Goal: Information Seeking & Learning: Learn about a topic

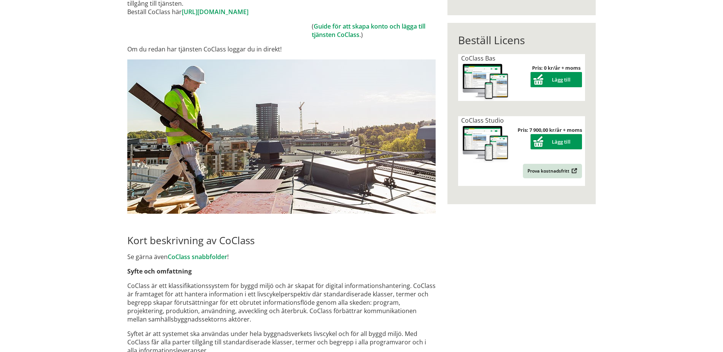
scroll to position [153, 0]
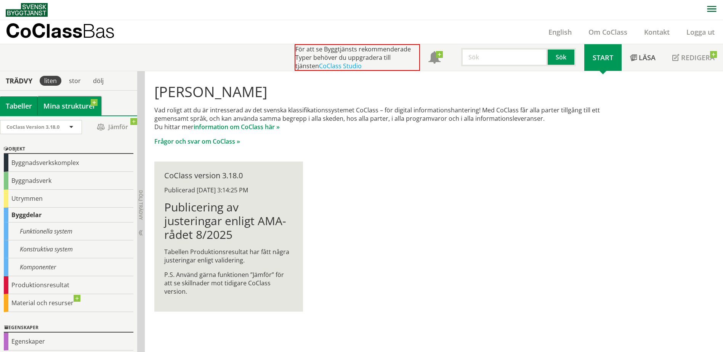
click at [93, 105] on link "Mina strukturer" at bounding box center [70, 105] width 64 height 19
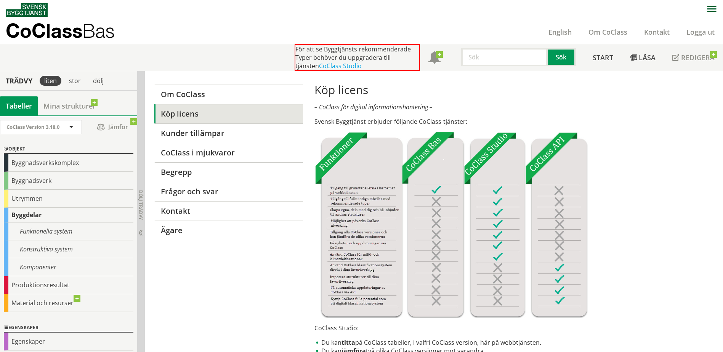
click at [19, 103] on div "Tabeller" at bounding box center [19, 105] width 38 height 19
click at [75, 79] on div "stor" at bounding box center [74, 81] width 21 height 10
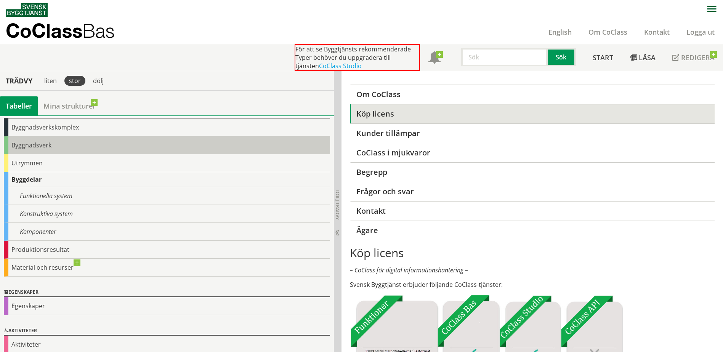
scroll to position [38, 0]
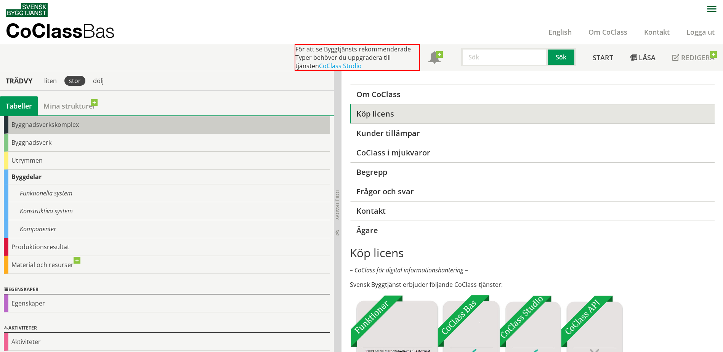
click at [75, 124] on div "Byggnadsverkskomplex" at bounding box center [167, 125] width 326 height 18
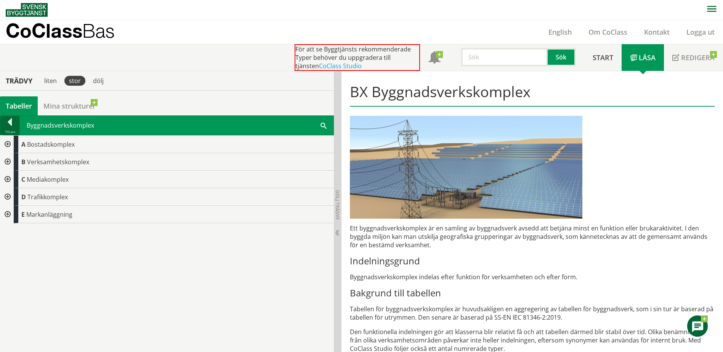
click at [11, 120] on div at bounding box center [9, 123] width 19 height 11
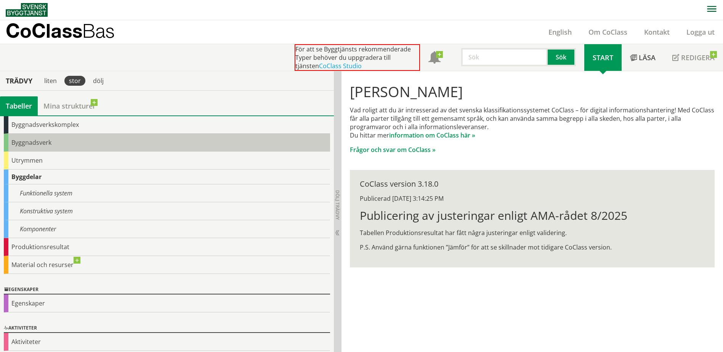
click at [40, 144] on div "Byggnadsverk" at bounding box center [167, 143] width 326 height 18
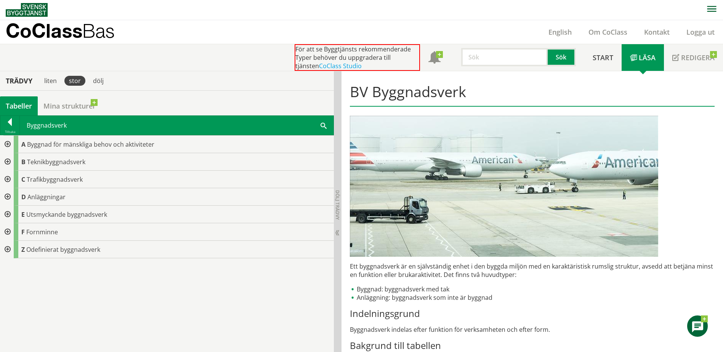
click at [8, 160] on div at bounding box center [7, 162] width 14 height 18
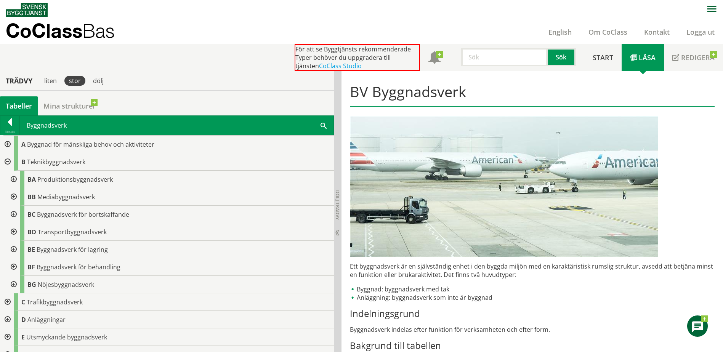
click at [13, 247] on div at bounding box center [13, 250] width 14 height 18
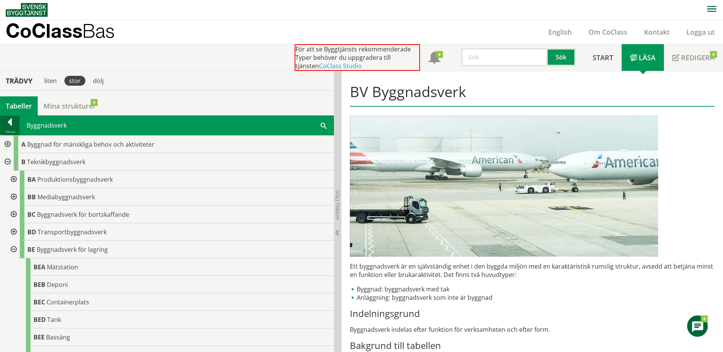
click at [10, 122] on div at bounding box center [9, 123] width 19 height 11
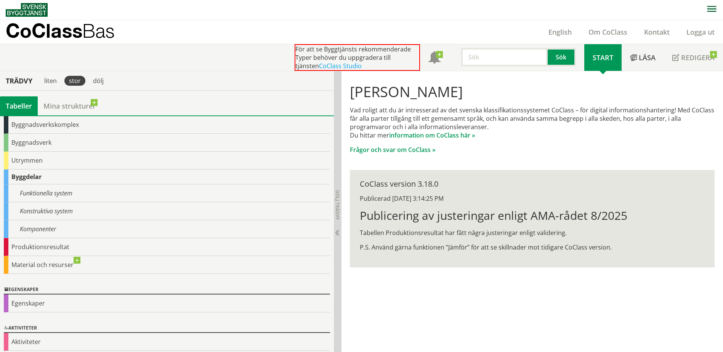
click at [24, 177] on div "Byggdelar" at bounding box center [167, 177] width 326 height 15
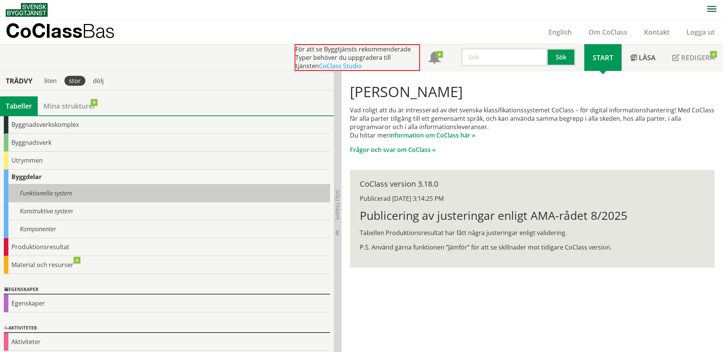
click at [37, 193] on div "Funktionella system" at bounding box center [167, 194] width 326 height 18
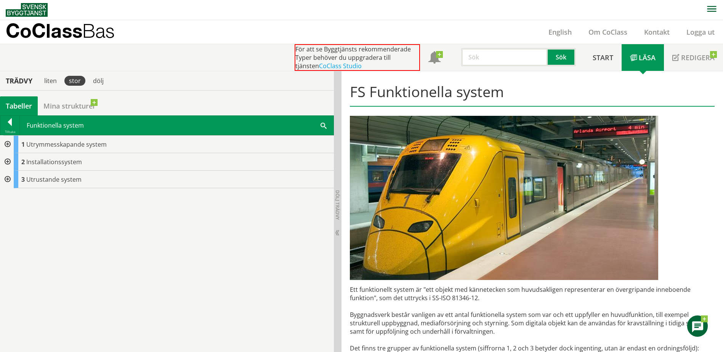
click at [6, 144] on div at bounding box center [7, 145] width 14 height 18
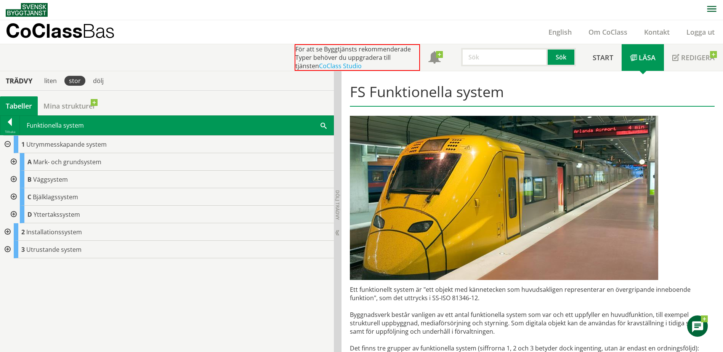
click at [7, 231] on div at bounding box center [7, 232] width 14 height 18
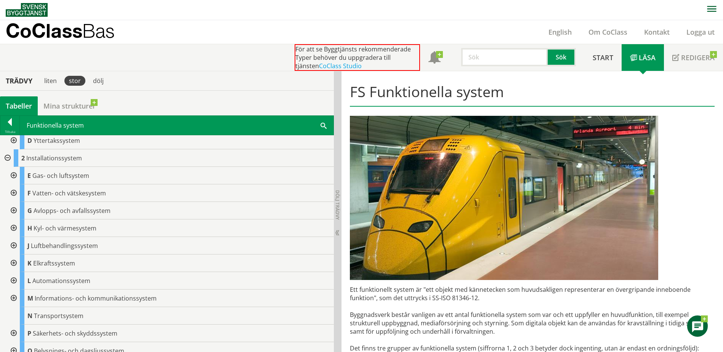
scroll to position [76, 0]
click at [14, 243] on div at bounding box center [13, 244] width 14 height 18
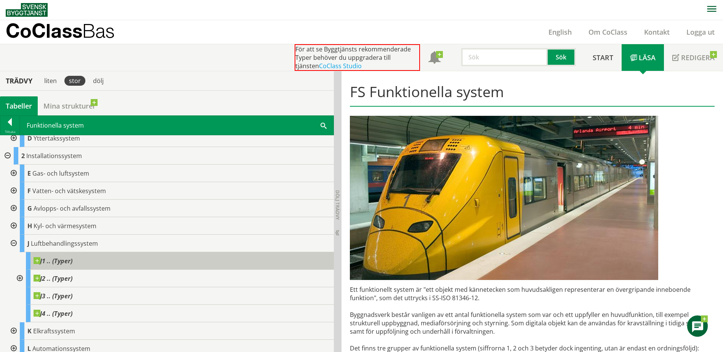
click at [61, 259] on span "J1 .. (Typer)" at bounding box center [53, 261] width 39 height 8
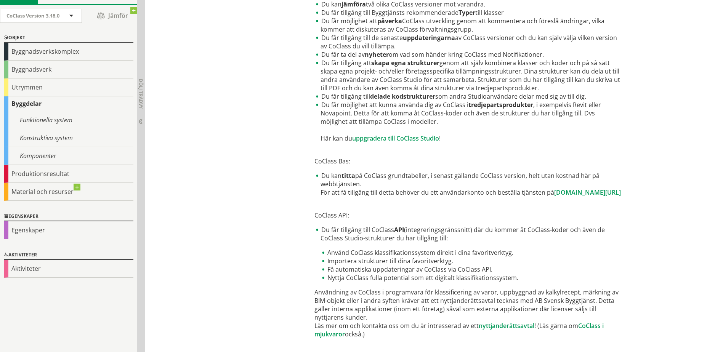
scroll to position [366, 0]
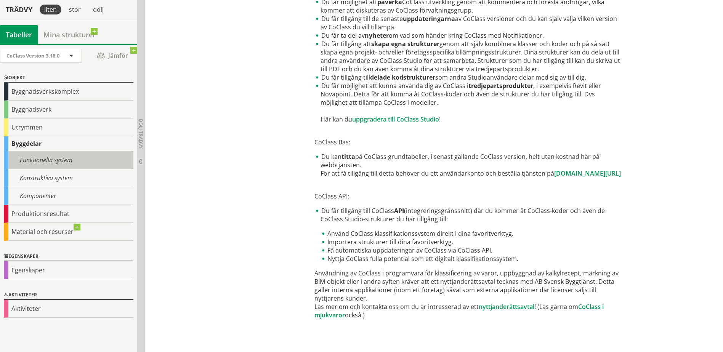
click at [36, 159] on div "Funktionella system" at bounding box center [69, 160] width 130 height 18
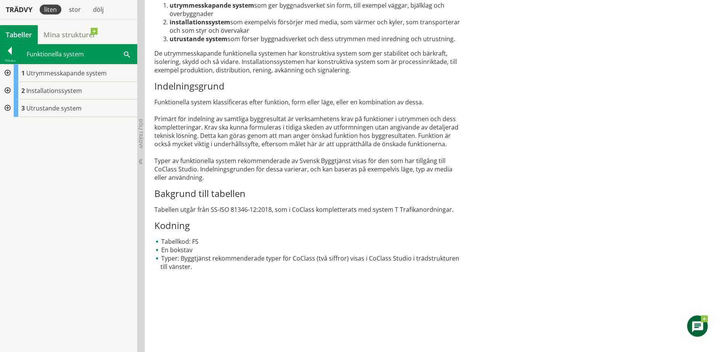
click at [7, 89] on div at bounding box center [7, 91] width 14 height 18
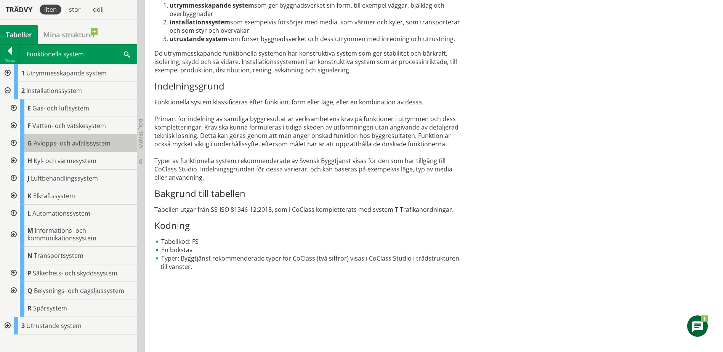
click at [65, 140] on span "Avlopps- och avfallssystem" at bounding box center [72, 143] width 77 height 8
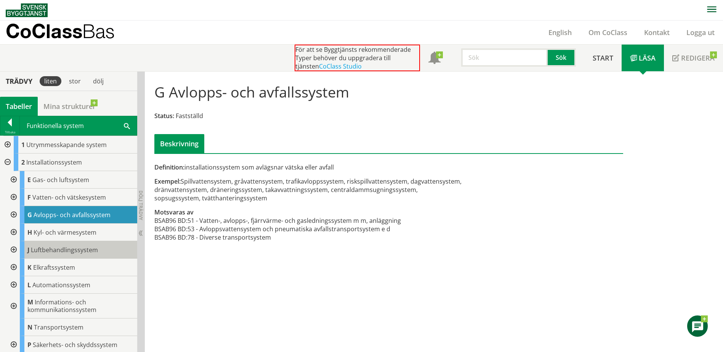
click at [60, 249] on span "Luftbehandlingssystem" at bounding box center [64, 250] width 67 height 8
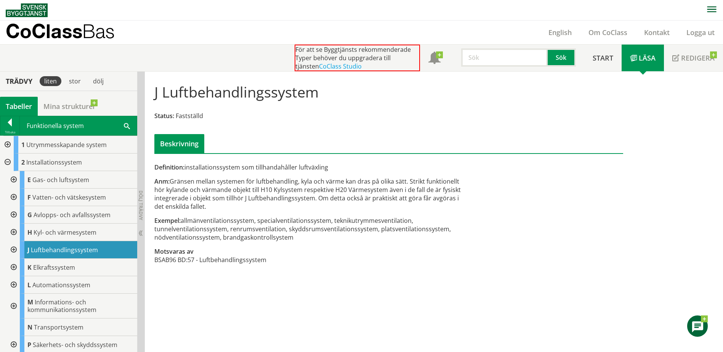
click at [12, 250] on div at bounding box center [13, 250] width 14 height 18
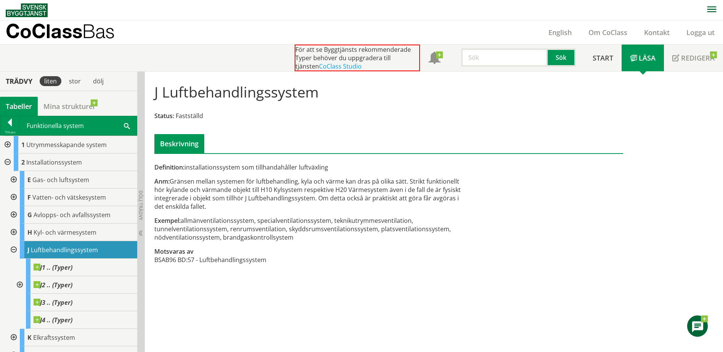
click at [21, 285] on div at bounding box center [19, 285] width 14 height 18
click at [76, 84] on div "stor" at bounding box center [74, 81] width 21 height 10
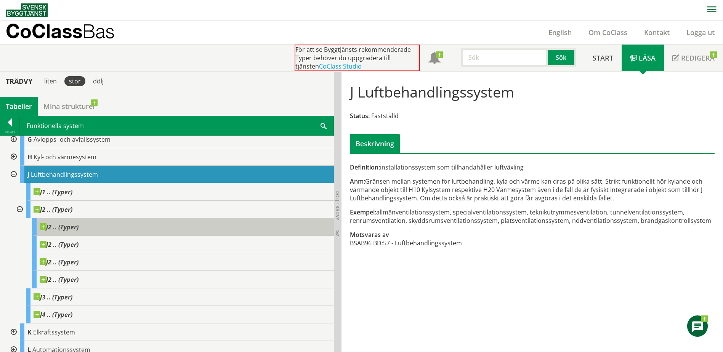
scroll to position [76, 0]
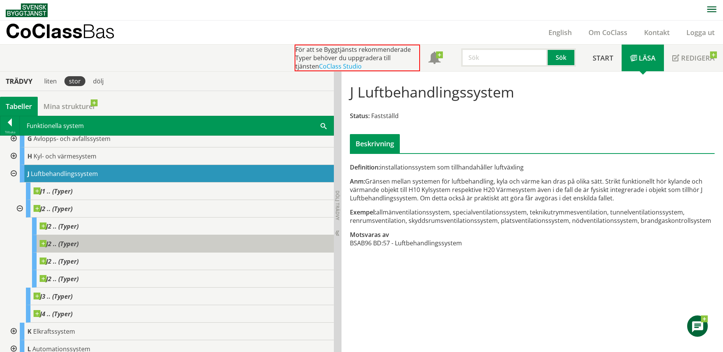
click at [79, 240] on span at bounding box center [79, 240] width 0 height 0
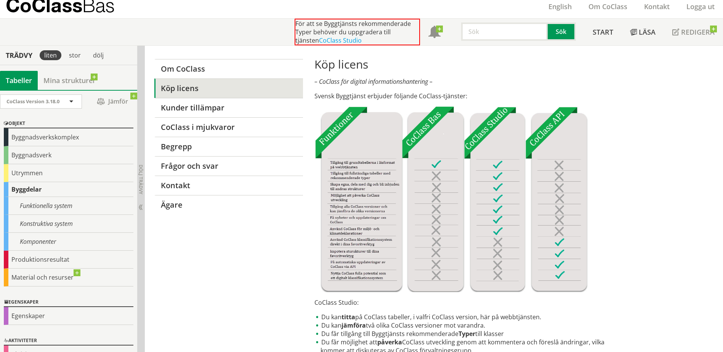
scroll to position [23, 0]
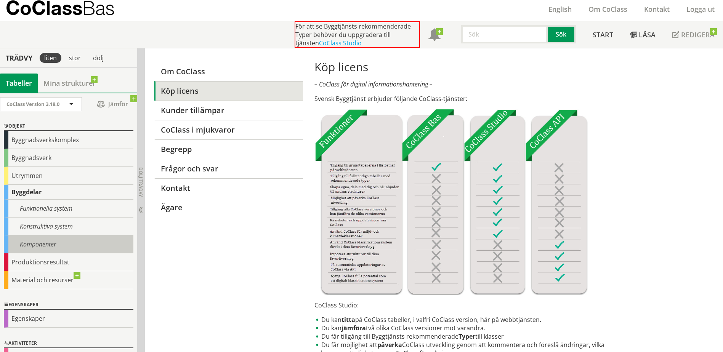
click at [37, 243] on div "Komponenter" at bounding box center [69, 245] width 130 height 18
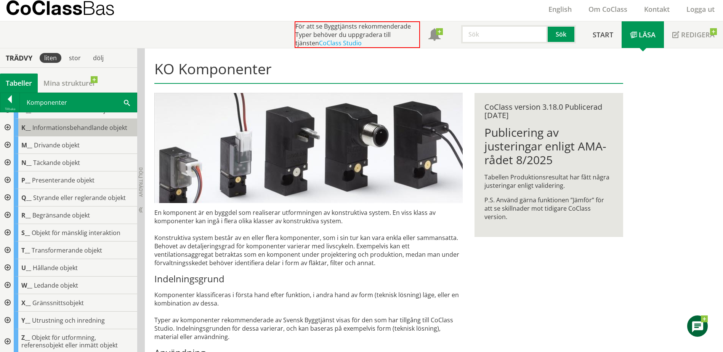
scroll to position [101, 0]
click at [8, 318] on div at bounding box center [7, 319] width 14 height 18
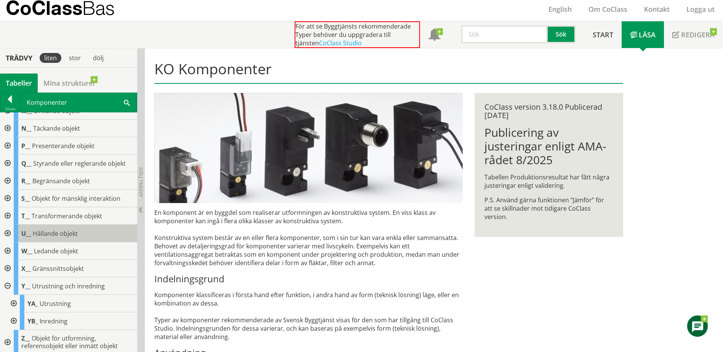
scroll to position [136, 0]
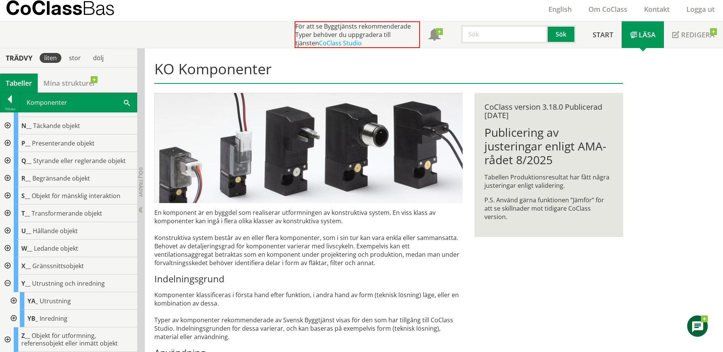
click at [14, 318] on div at bounding box center [13, 319] width 14 height 18
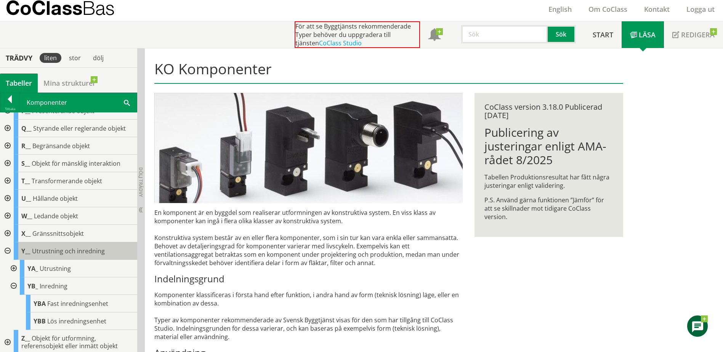
scroll to position [171, 0]
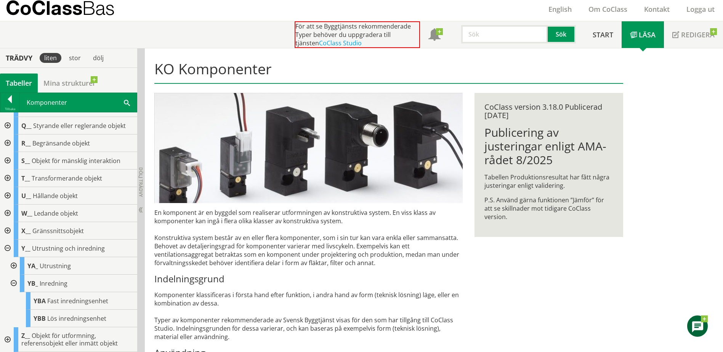
click at [8, 248] on div at bounding box center [7, 249] width 14 height 18
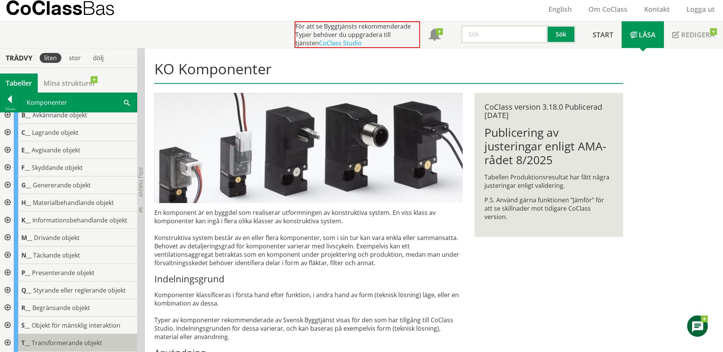
scroll to position [0, 0]
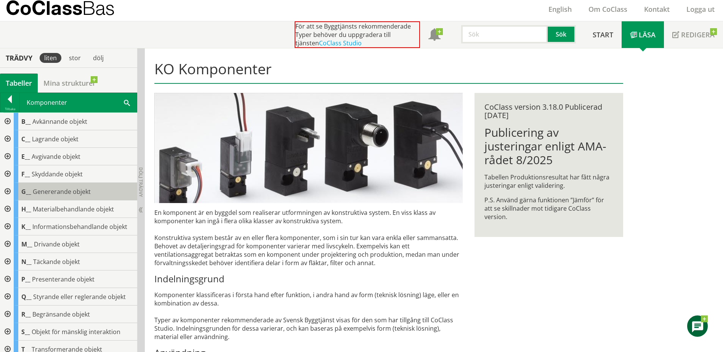
click at [45, 191] on span "Genererande objekt" at bounding box center [62, 192] width 58 height 8
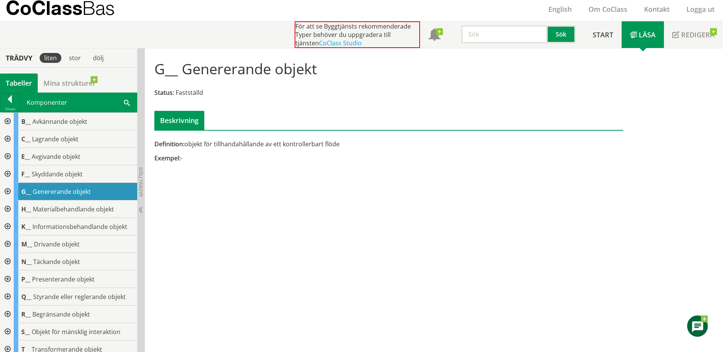
click at [7, 191] on div at bounding box center [7, 192] width 14 height 18
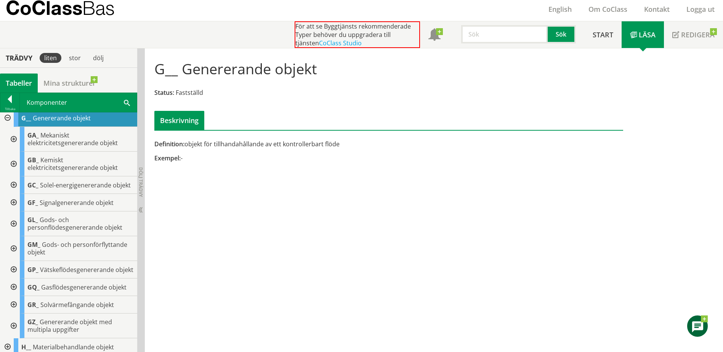
scroll to position [76, 0]
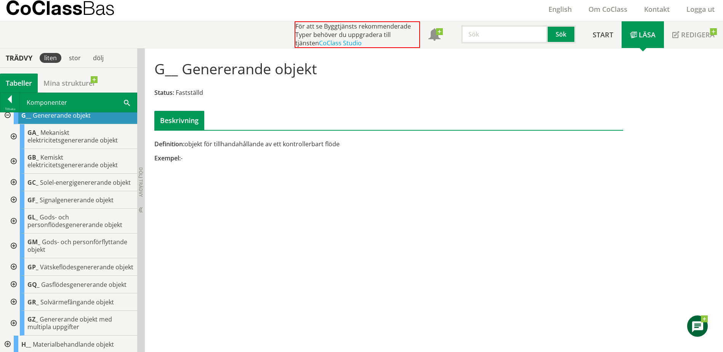
click at [13, 276] on div at bounding box center [13, 267] width 14 height 18
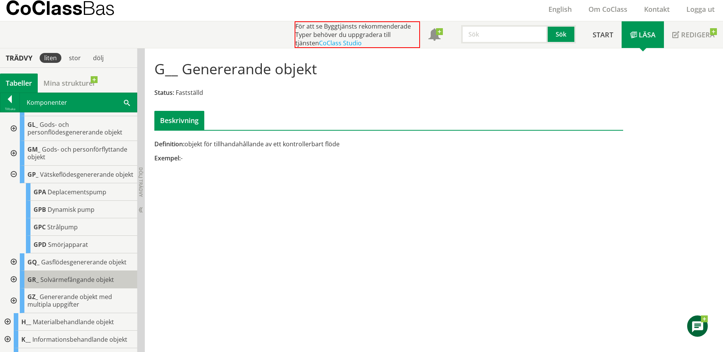
scroll to position [191, 0]
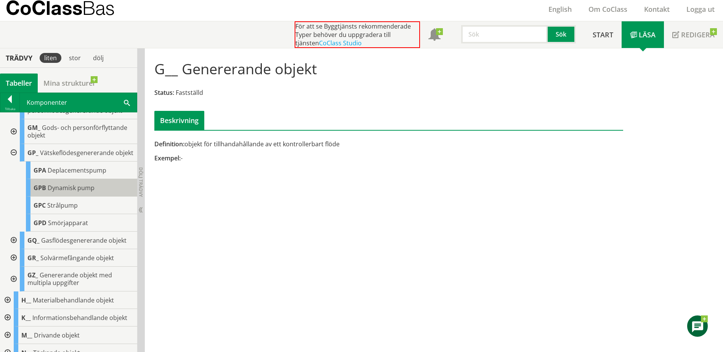
click at [69, 192] on span "Dynamisk pump" at bounding box center [71, 188] width 47 height 8
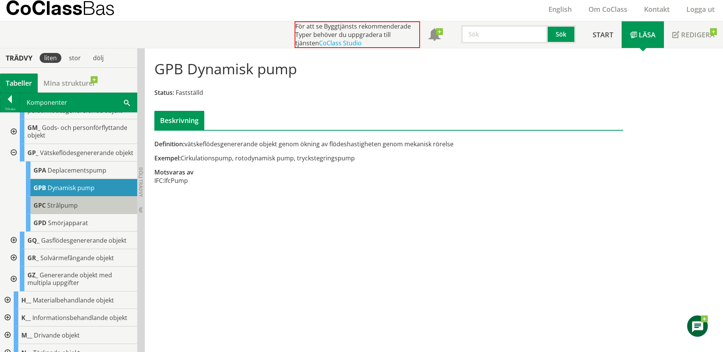
click at [64, 210] on span "Strålpump" at bounding box center [62, 205] width 31 height 8
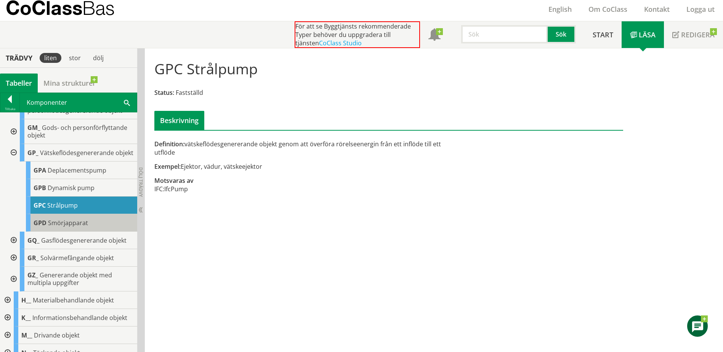
click at [60, 227] on span "Smörjapparat" at bounding box center [68, 223] width 40 height 8
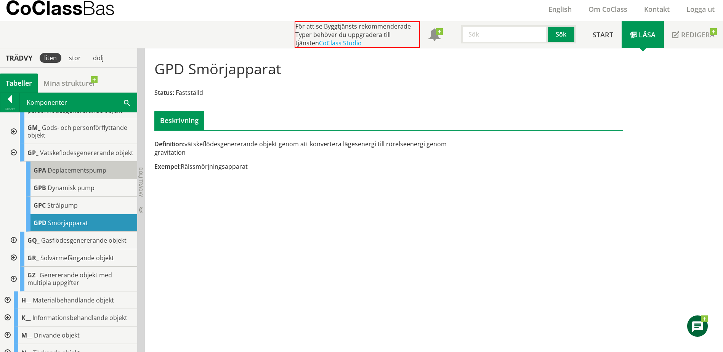
click at [60, 175] on span "Deplacementspump" at bounding box center [77, 170] width 59 height 8
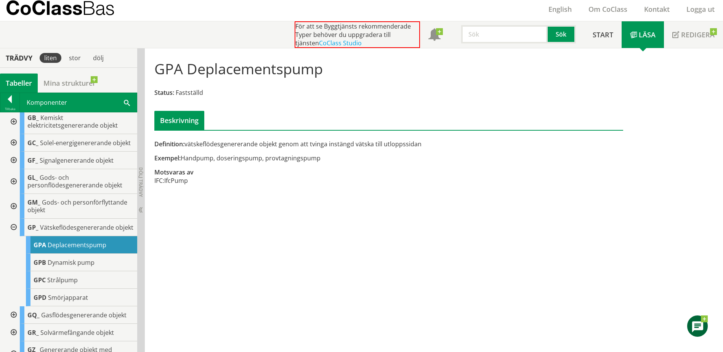
scroll to position [114, 0]
click at [15, 238] on div at bounding box center [13, 229] width 14 height 18
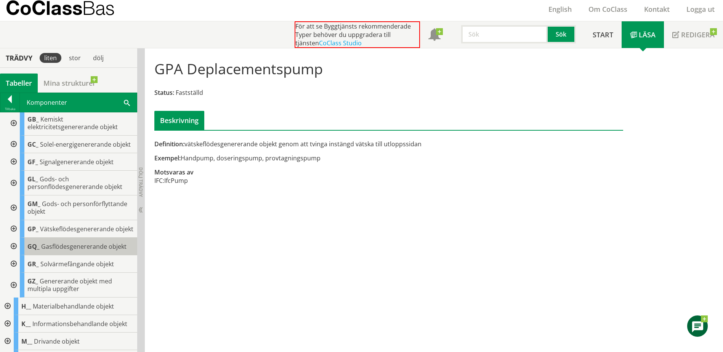
click at [71, 251] on span "Gasflödesgenererande objekt" at bounding box center [83, 246] width 85 height 8
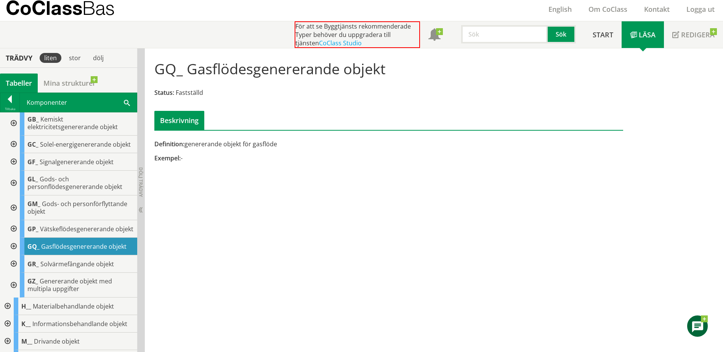
click at [14, 255] on div at bounding box center [13, 247] width 14 height 18
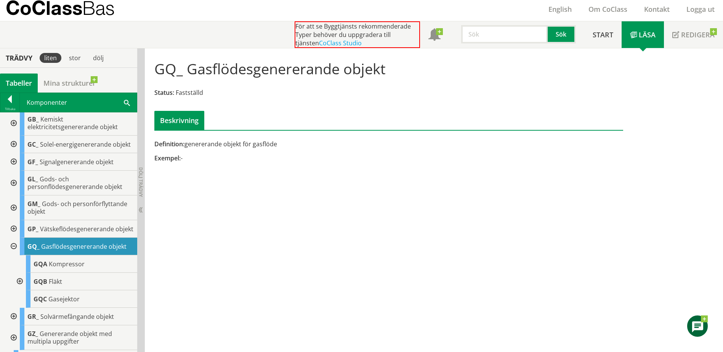
click at [19, 291] on div at bounding box center [19, 282] width 14 height 18
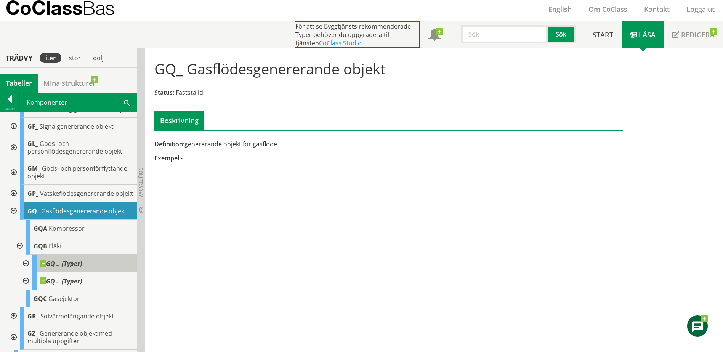
scroll to position [153, 0]
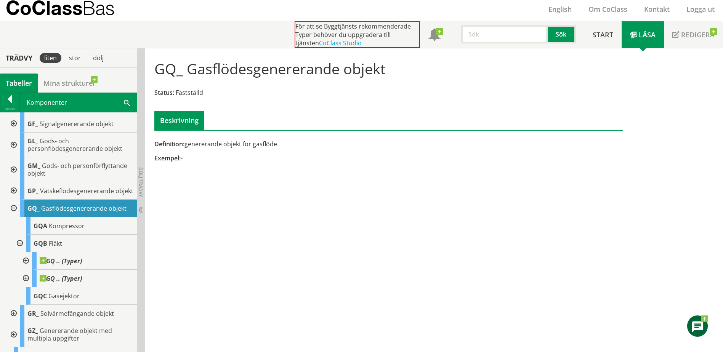
click at [25, 270] on div at bounding box center [25, 261] width 14 height 18
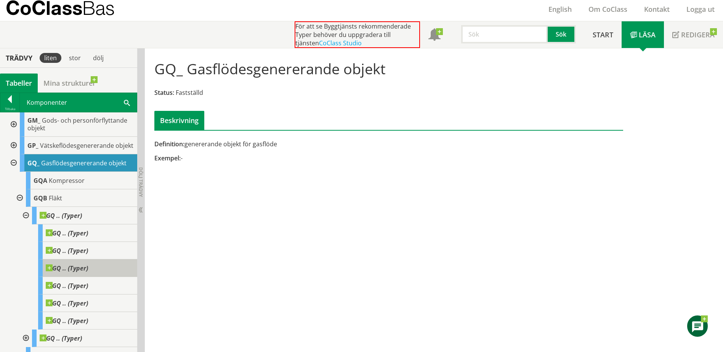
scroll to position [229, 0]
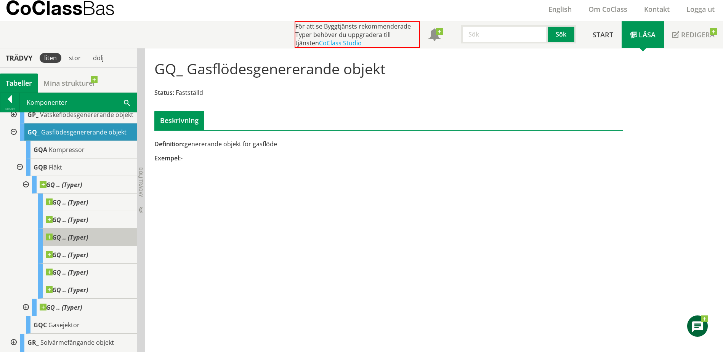
click at [88, 234] on span at bounding box center [88, 234] width 0 height 0
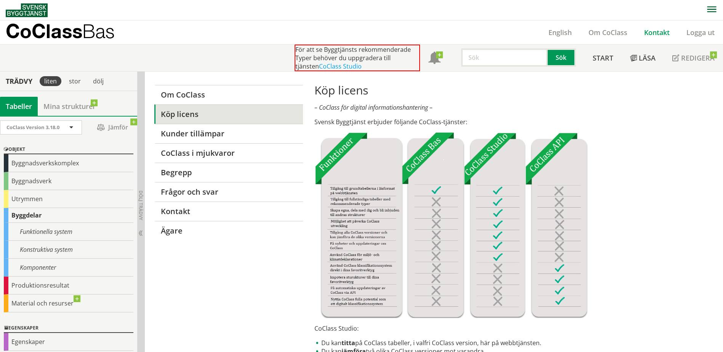
click at [658, 30] on link "Kontakt" at bounding box center [657, 32] width 42 height 9
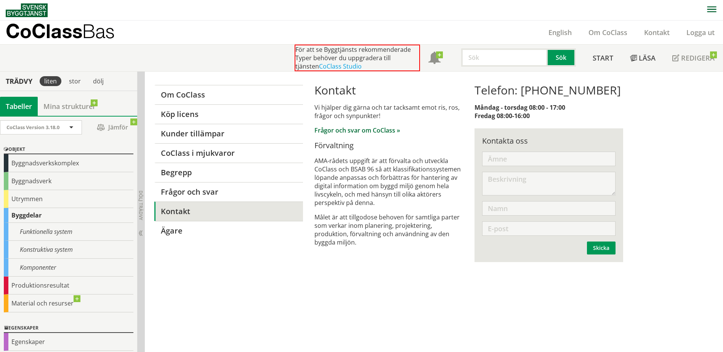
click at [377, 130] on link "Frågor och svar om CoClass »" at bounding box center [358, 130] width 86 height 8
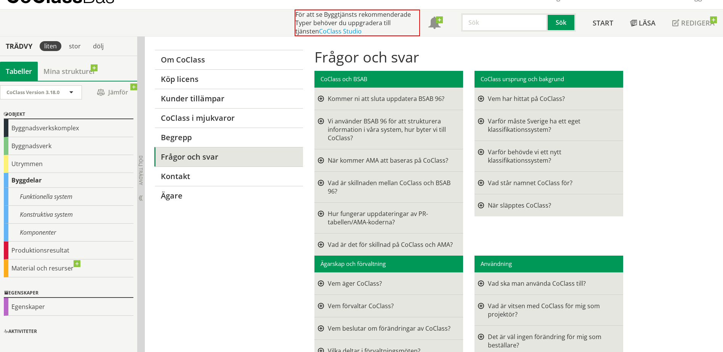
scroll to position [38, 0]
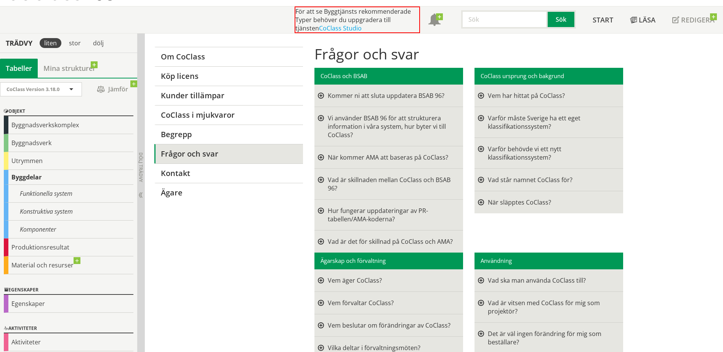
click at [321, 157] on div at bounding box center [321, 157] width 6 height 8
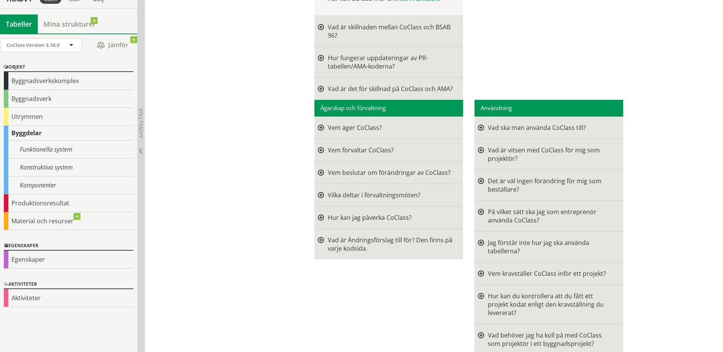
scroll to position [458, 0]
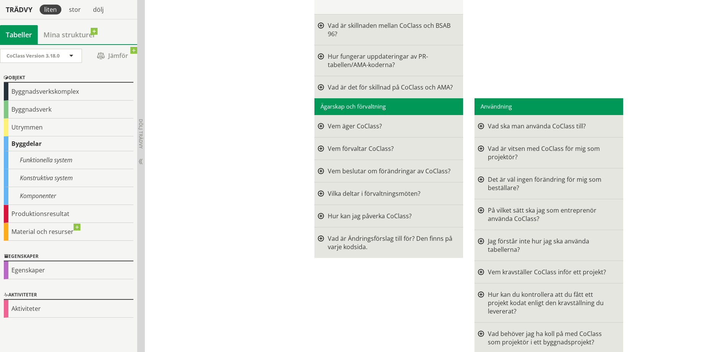
click at [480, 148] on div at bounding box center [481, 152] width 6 height 17
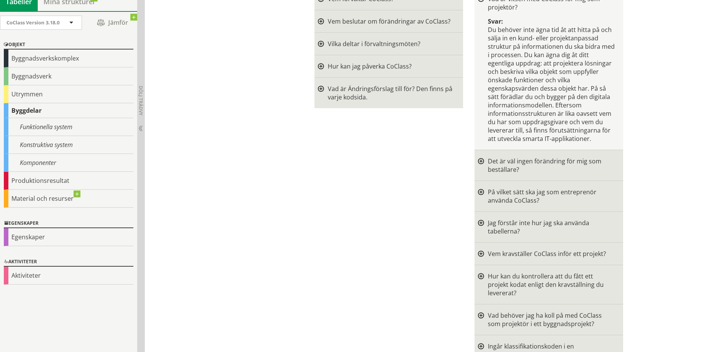
scroll to position [610, 0]
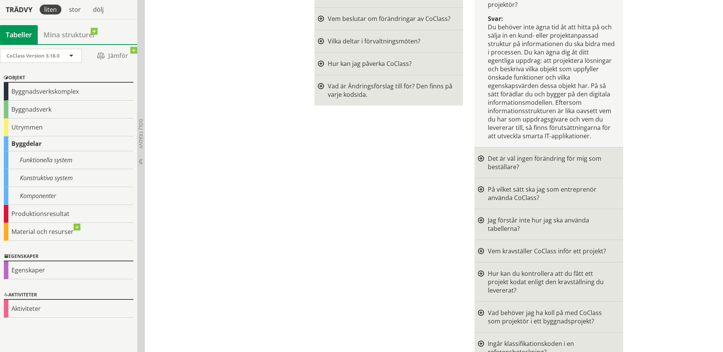
click at [481, 222] on div at bounding box center [481, 224] width 6 height 17
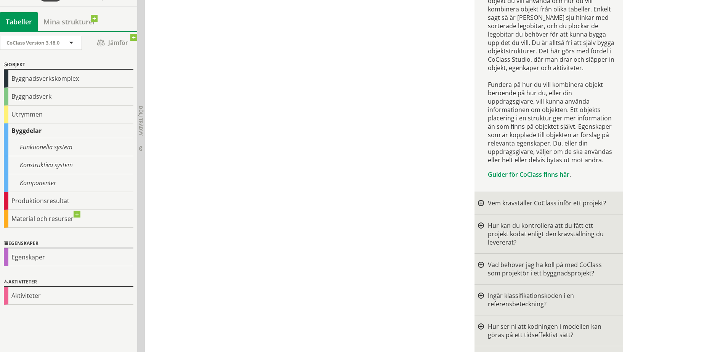
scroll to position [941, 0]
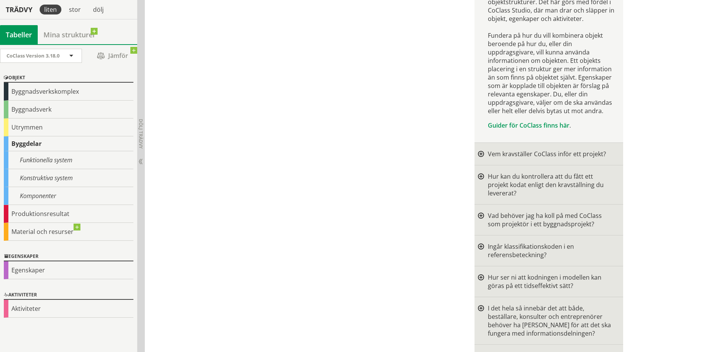
click at [478, 176] on div at bounding box center [481, 184] width 6 height 25
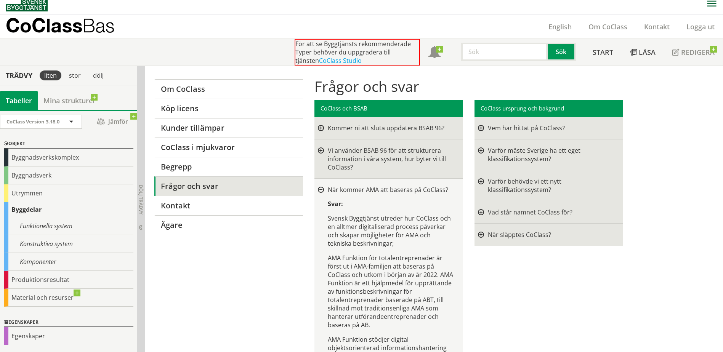
scroll to position [0, 0]
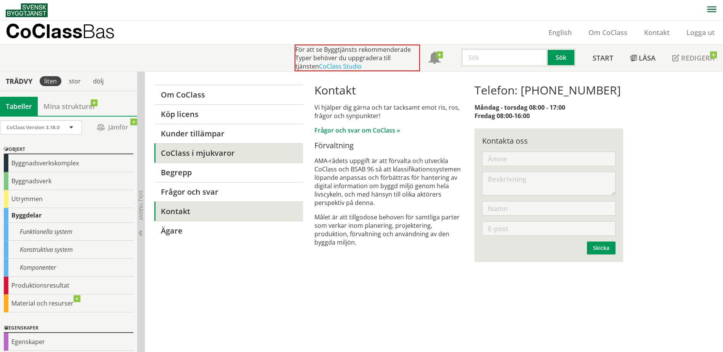
click at [206, 152] on link "CoClass i mjukvaror" at bounding box center [228, 152] width 148 height 19
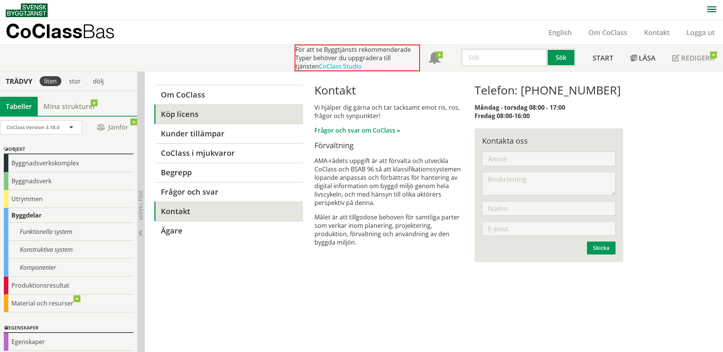
click at [199, 116] on link "Köp licens" at bounding box center [228, 113] width 148 height 19
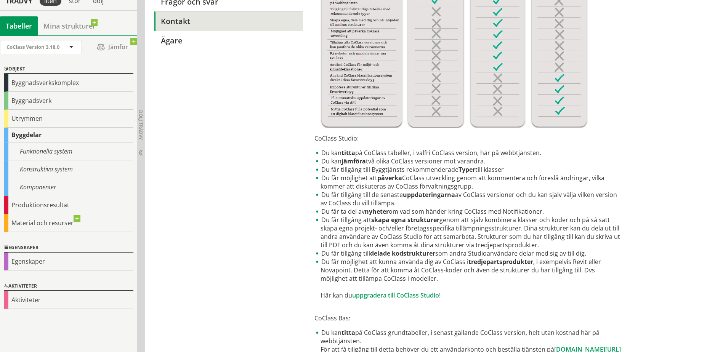
scroll to position [191, 0]
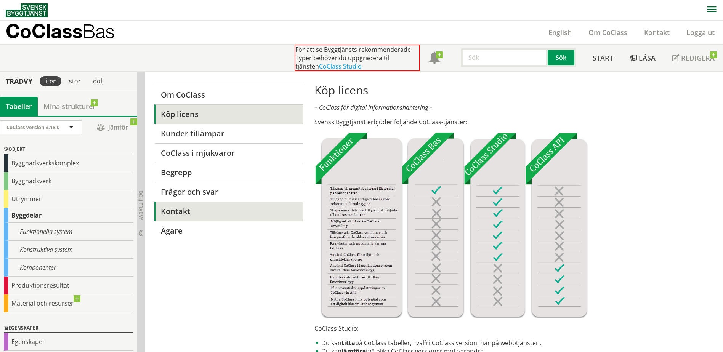
click at [183, 212] on link "Kontakt" at bounding box center [228, 211] width 148 height 19
